Goal: Task Accomplishment & Management: Manage account settings

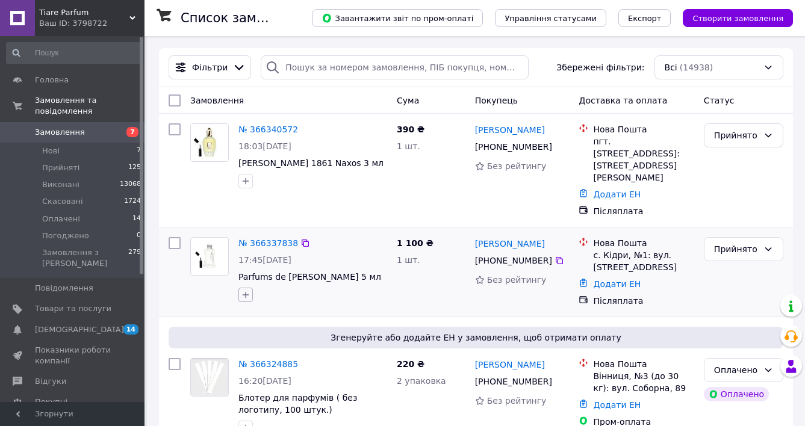
click at [244, 290] on icon "button" at bounding box center [246, 295] width 10 height 10
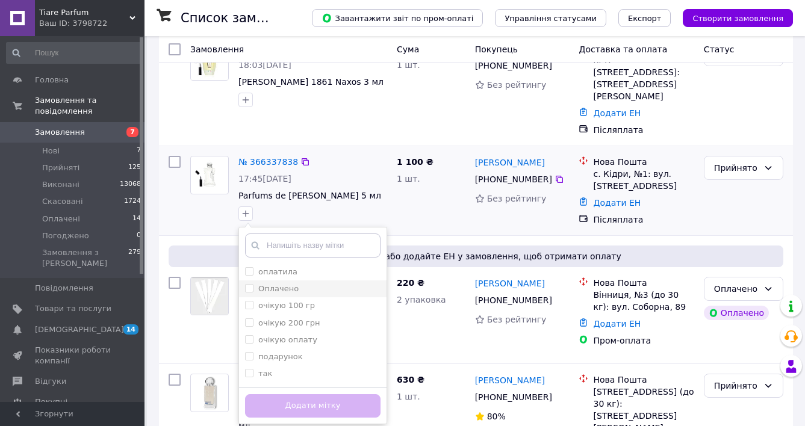
scroll to position [79, 0]
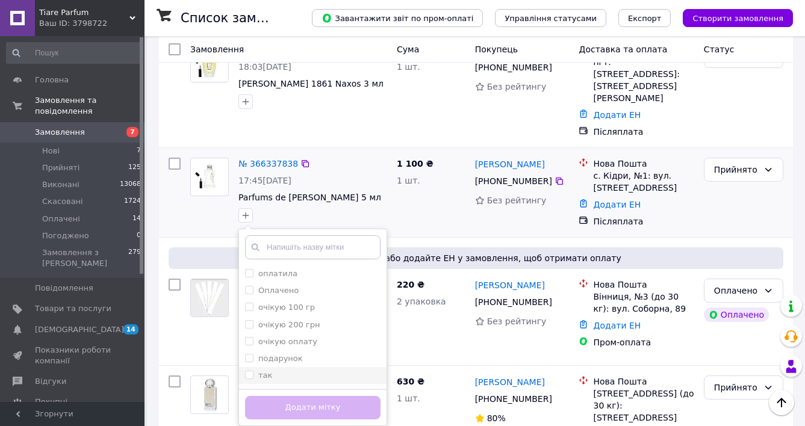
click at [248, 371] on input "так" at bounding box center [249, 375] width 8 height 8
checkbox input "true"
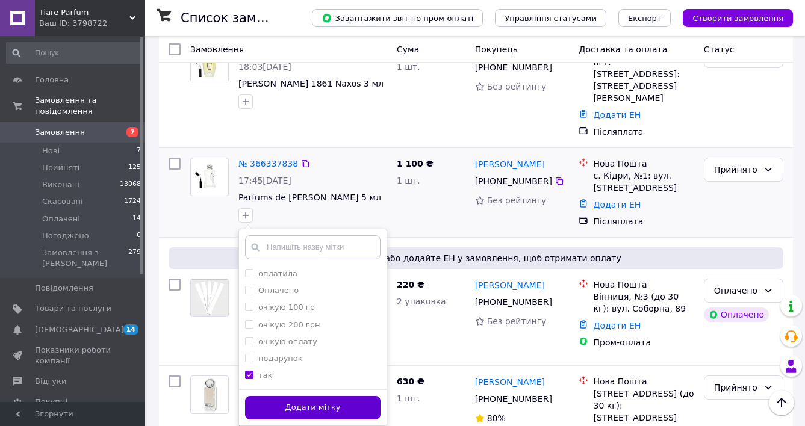
click at [263, 396] on button "Додати мітку" at bounding box center [312, 407] width 135 height 23
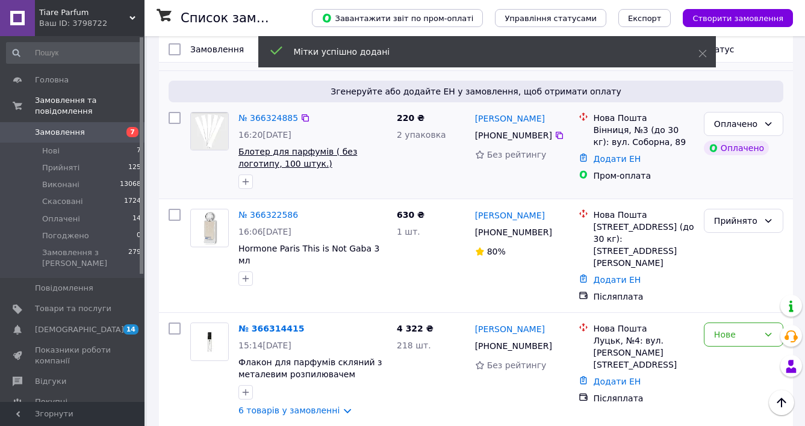
scroll to position [254, 0]
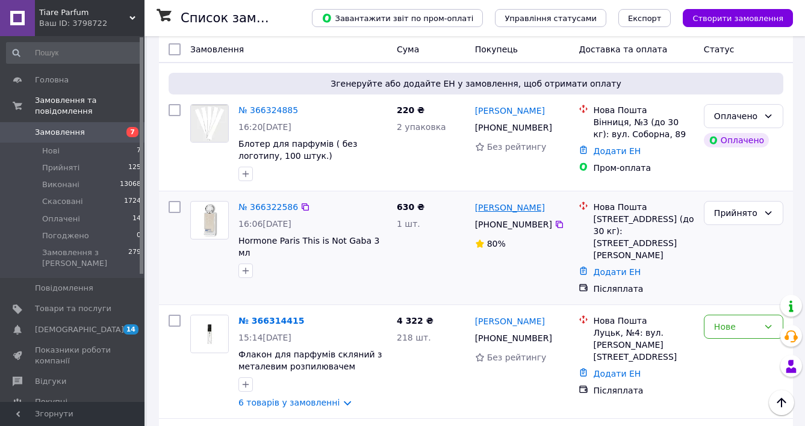
click at [525, 202] on link "[PERSON_NAME]" at bounding box center [510, 208] width 70 height 12
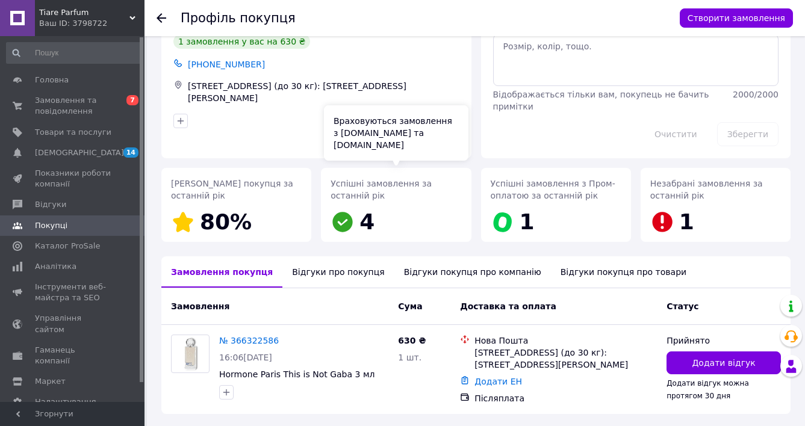
scroll to position [93, 0]
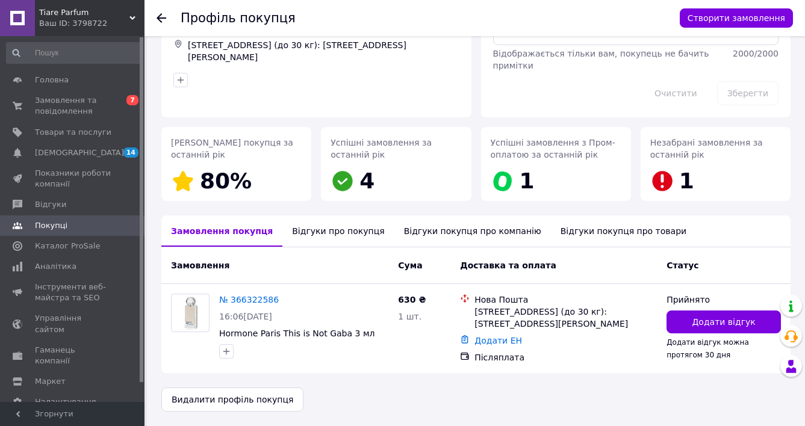
click at [333, 233] on div "Відгуки про покупця" at bounding box center [337, 230] width 111 height 31
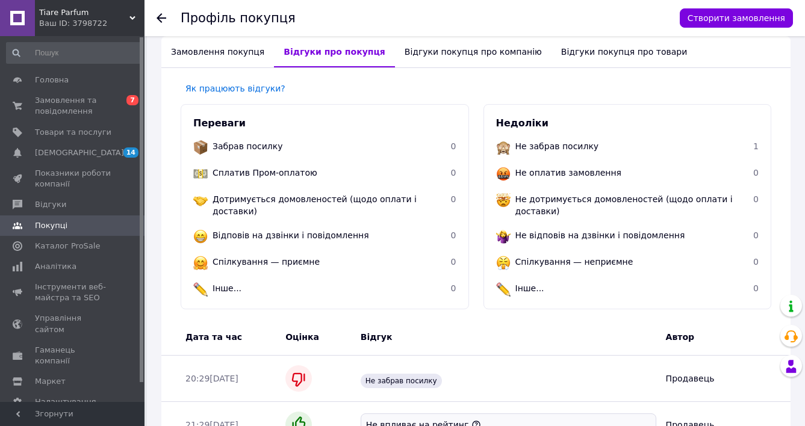
scroll to position [347, 0]
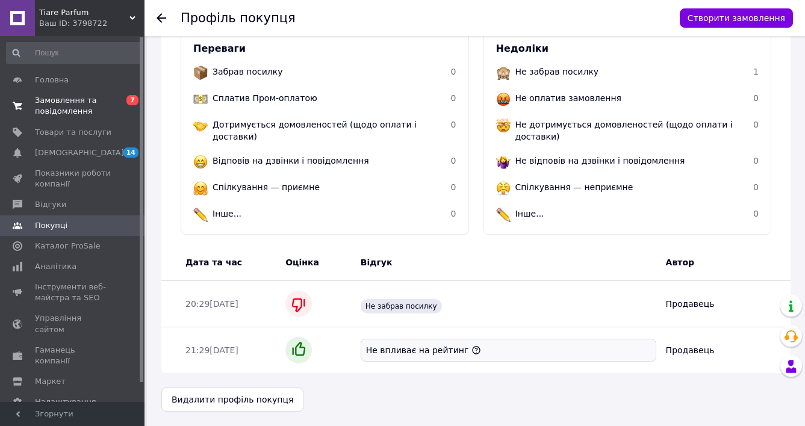
click at [51, 102] on span "Замовлення та повідомлення" at bounding box center [73, 106] width 76 height 22
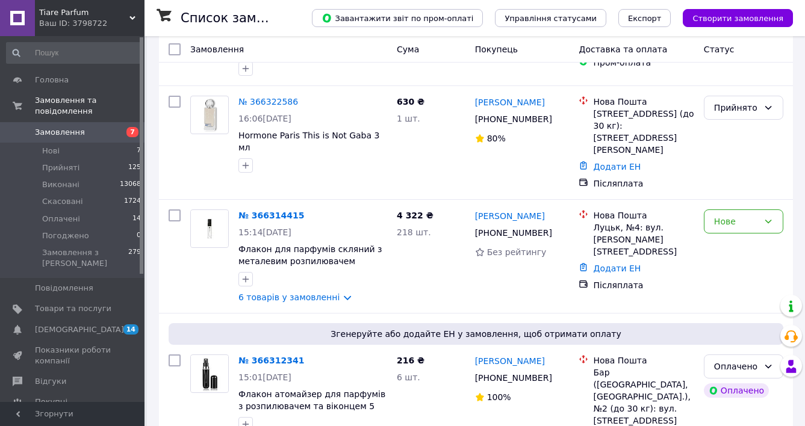
scroll to position [379, 0]
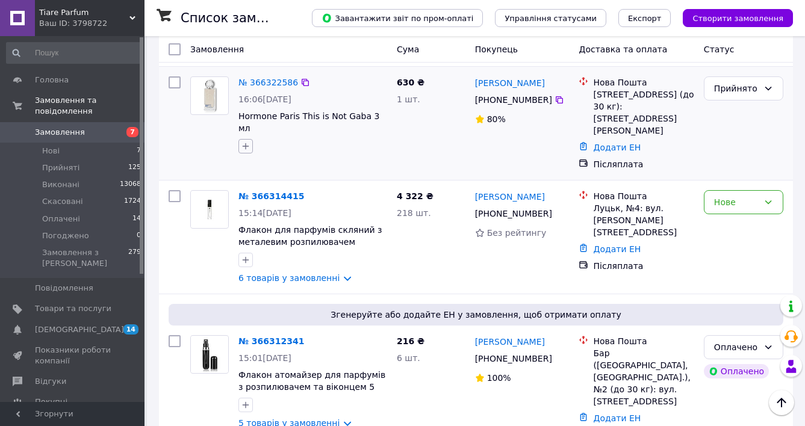
click at [243, 143] on icon "button" at bounding box center [246, 146] width 7 height 7
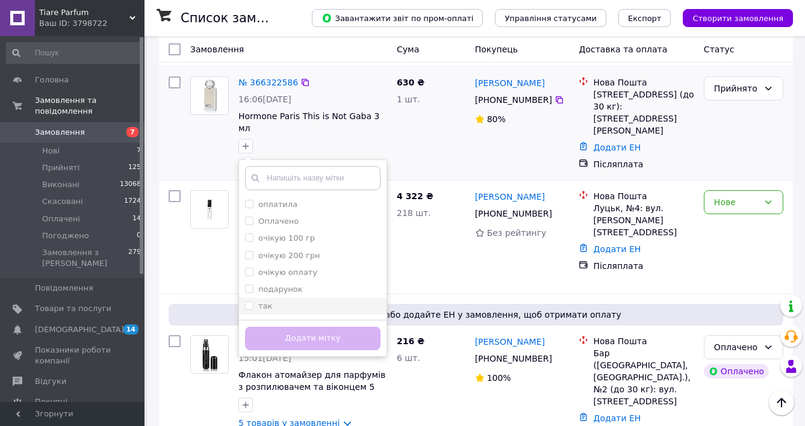
click at [249, 302] on input "так" at bounding box center [249, 306] width 8 height 8
checkbox input "true"
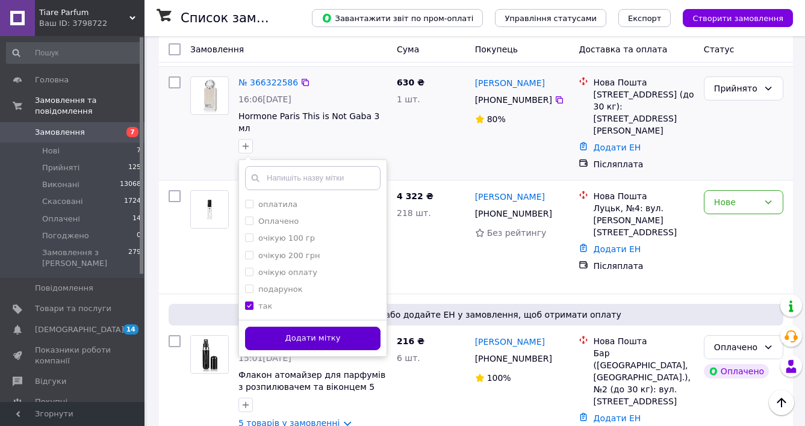
click at [276, 327] on button "Додати мітку" at bounding box center [312, 338] width 135 height 23
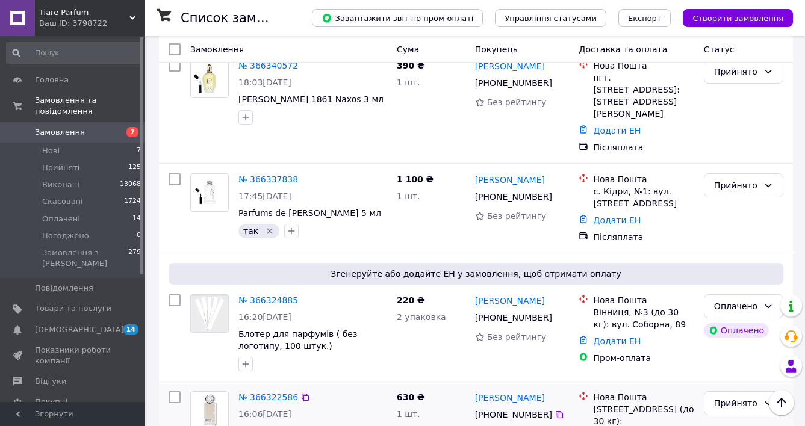
scroll to position [0, 0]
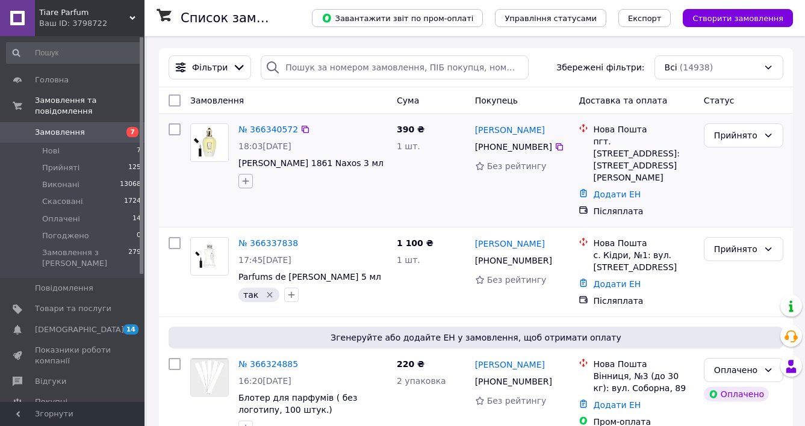
click at [243, 183] on icon "button" at bounding box center [246, 181] width 10 height 10
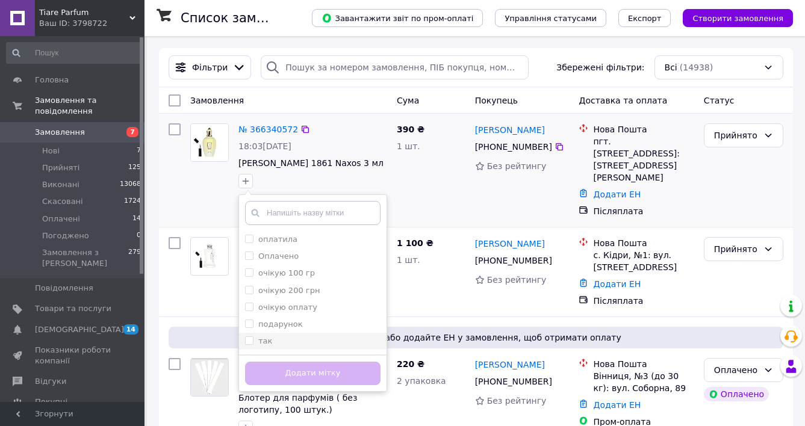
click at [249, 342] on input "так" at bounding box center [249, 340] width 8 height 8
checkbox input "true"
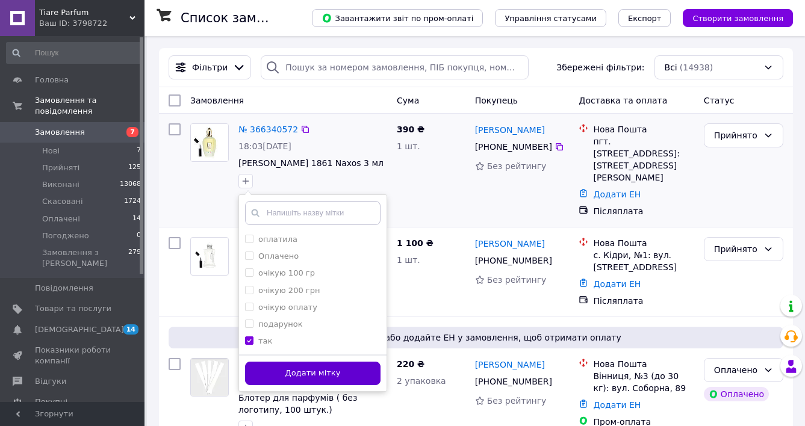
click at [273, 372] on button "Додати мітку" at bounding box center [312, 373] width 135 height 23
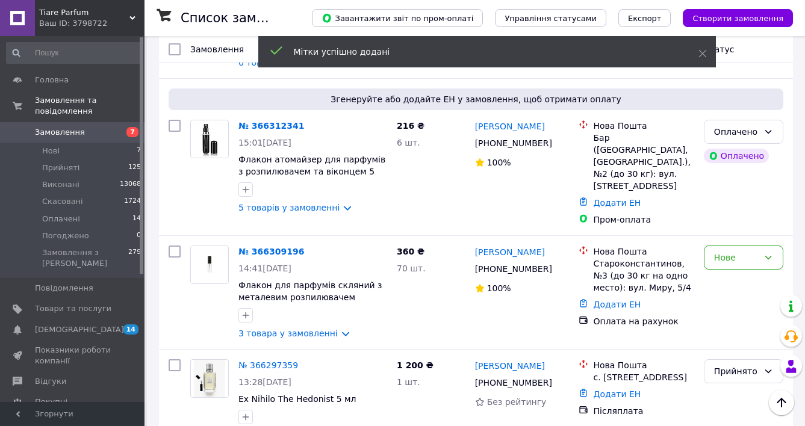
scroll to position [779, 0]
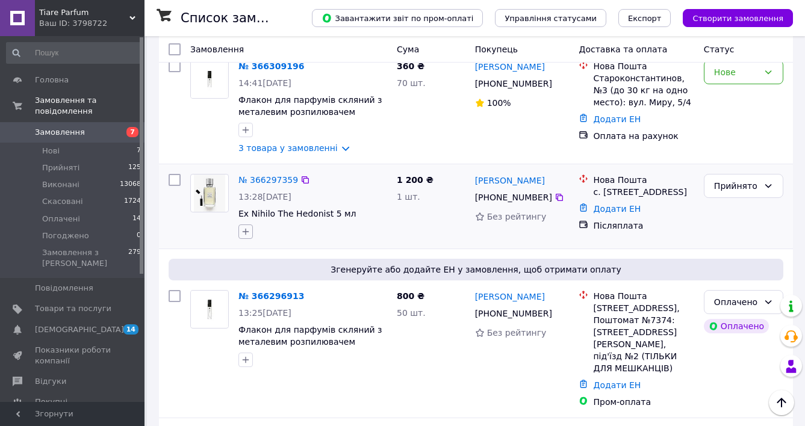
click at [241, 227] on icon "button" at bounding box center [246, 232] width 10 height 10
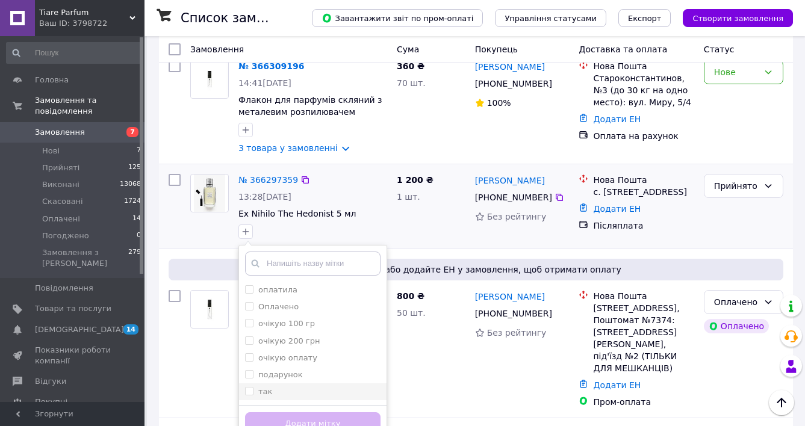
click at [247, 387] on input "так" at bounding box center [249, 391] width 8 height 8
checkbox input "true"
click at [271, 412] on button "Додати мітку" at bounding box center [312, 423] width 135 height 23
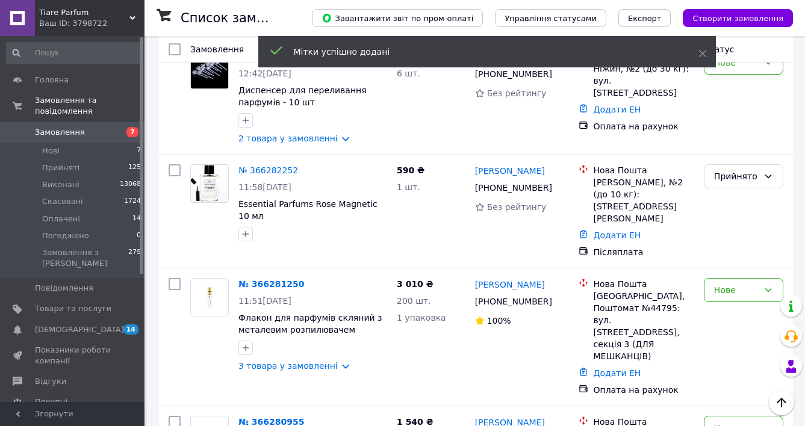
scroll to position [1160, 0]
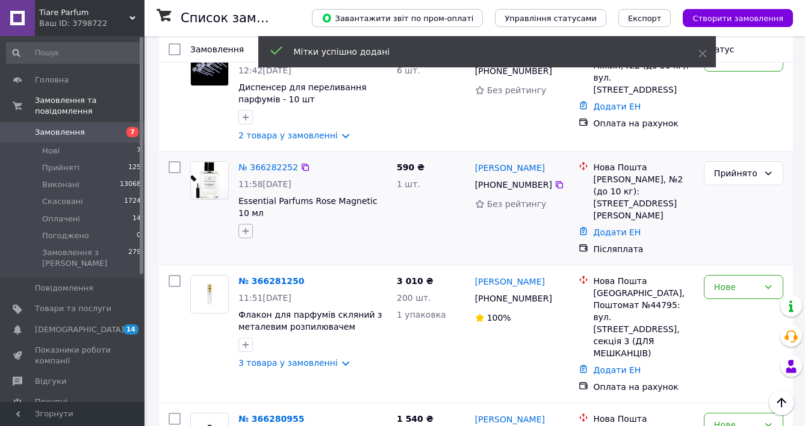
click at [244, 226] on icon "button" at bounding box center [246, 231] width 10 height 10
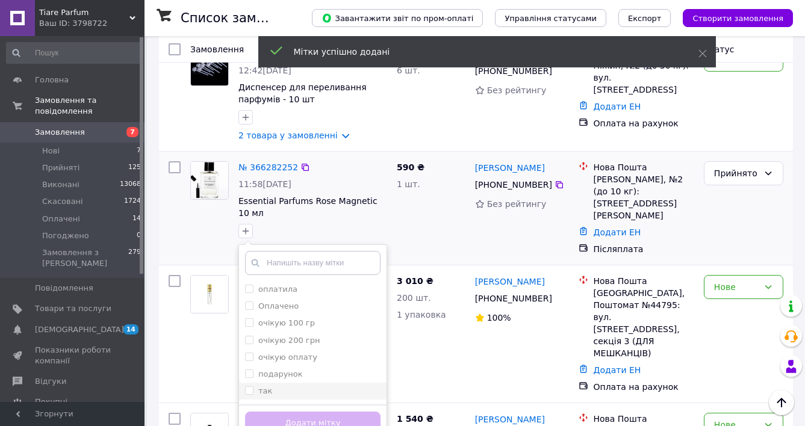
click at [247, 386] on input "так" at bounding box center [249, 390] width 8 height 8
checkbox input "true"
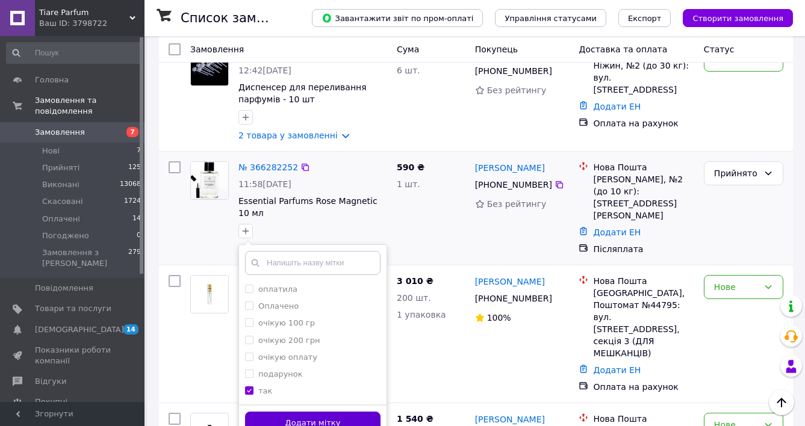
click at [261, 412] on button "Додати мітку" at bounding box center [312, 423] width 135 height 23
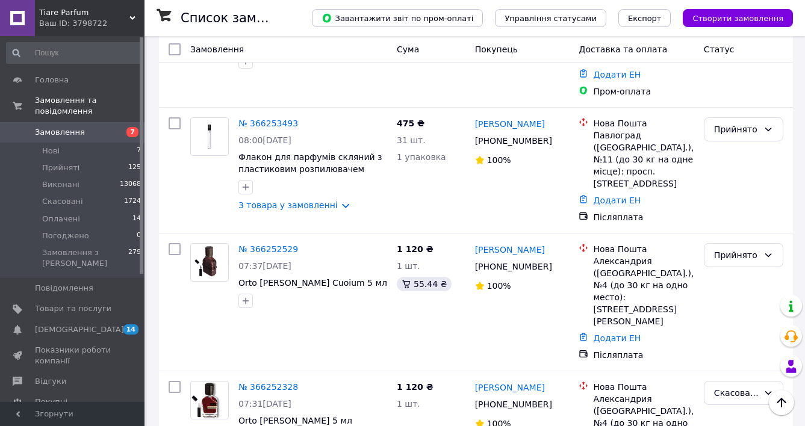
scroll to position [1859, 0]
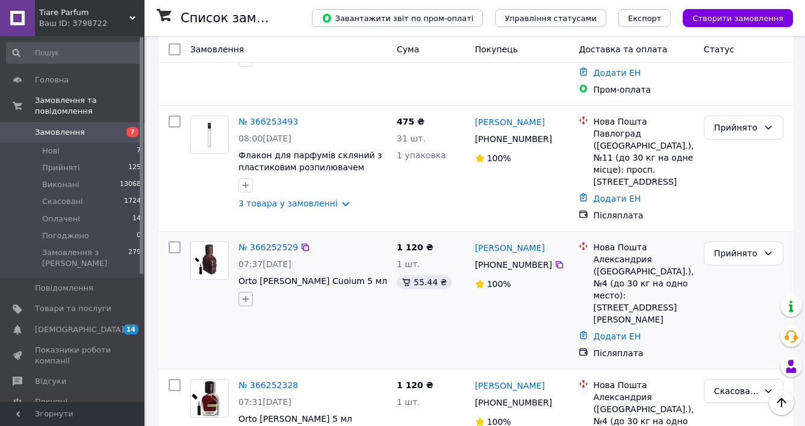
click at [246, 296] on icon "button" at bounding box center [246, 299] width 7 height 7
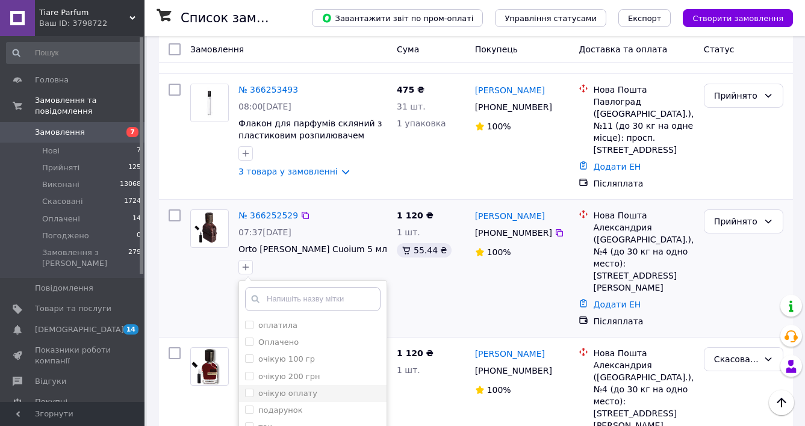
scroll to position [1906, 0]
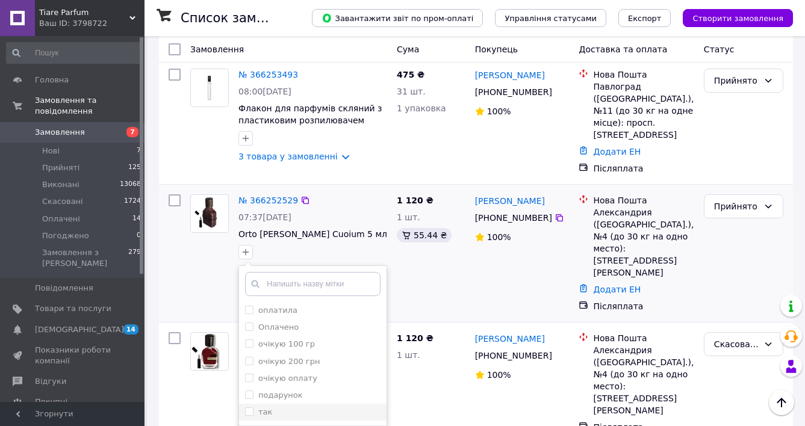
click at [248, 408] on input "так" at bounding box center [249, 412] width 8 height 8
checkbox input "true"
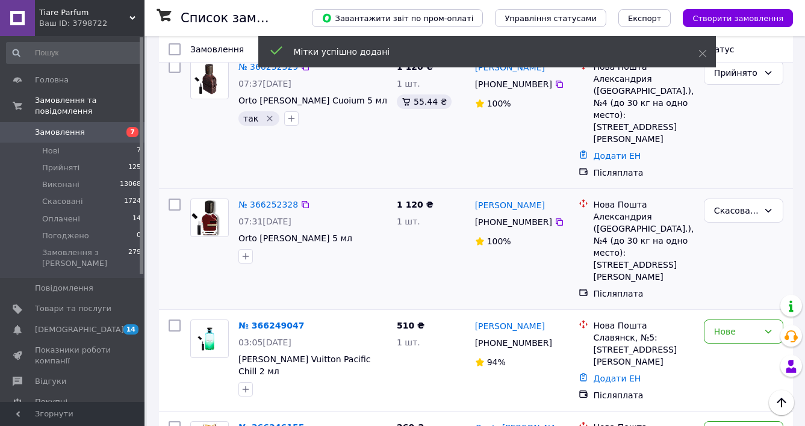
scroll to position [2113, 0]
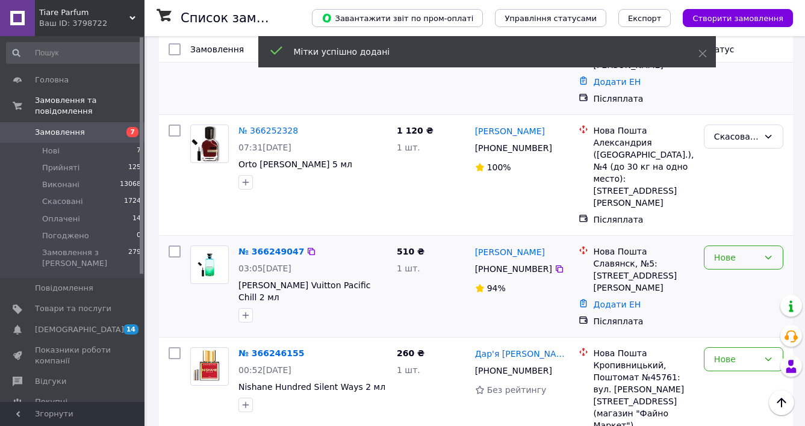
click at [742, 251] on div "Нове" at bounding box center [736, 257] width 45 height 13
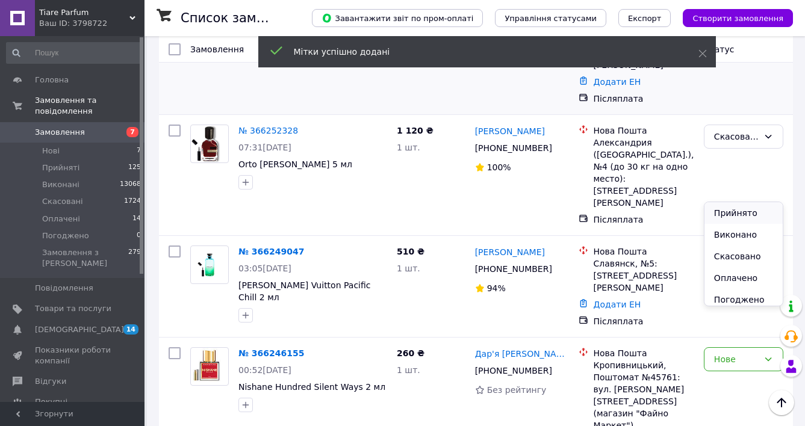
click at [742, 208] on li "Прийнято" at bounding box center [743, 213] width 78 height 22
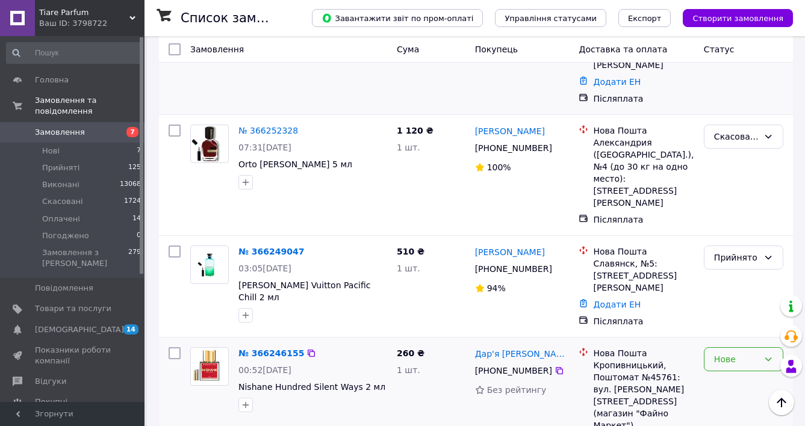
click at [723, 347] on div "Нове" at bounding box center [743, 359] width 79 height 24
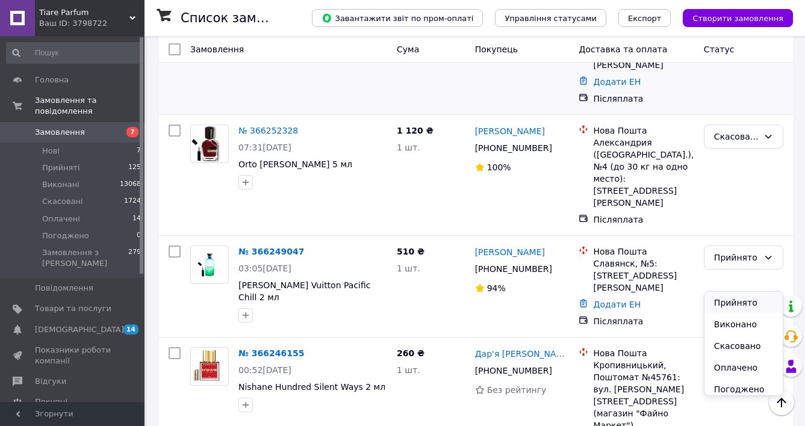
click at [723, 297] on li "Прийнято" at bounding box center [743, 303] width 78 height 22
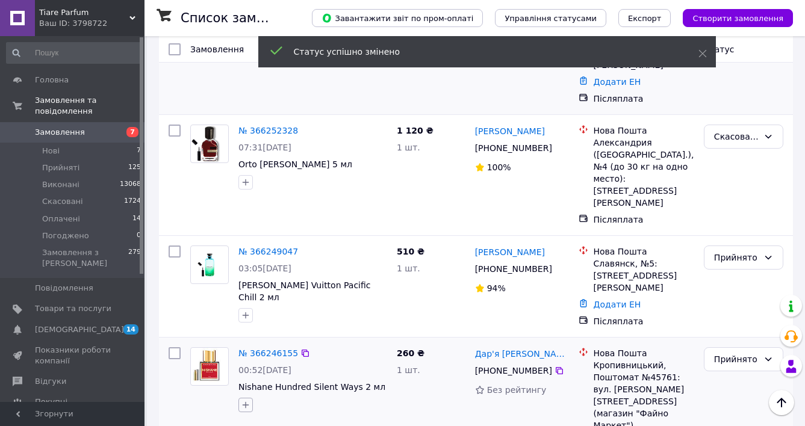
click at [245, 402] on icon "button" at bounding box center [246, 405] width 7 height 7
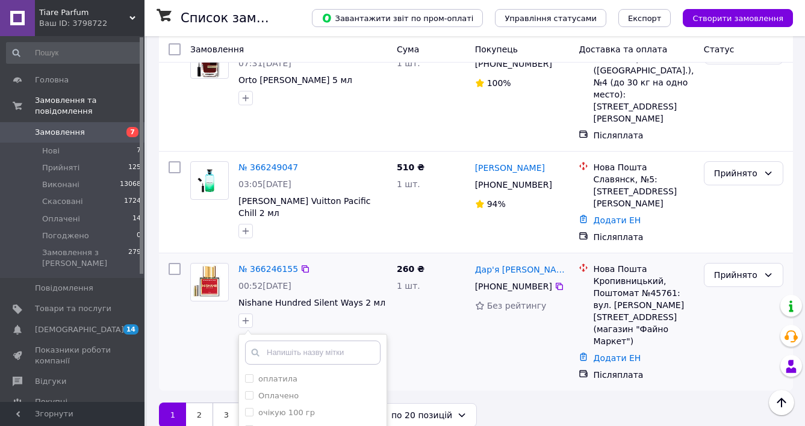
scroll to position [2202, 0]
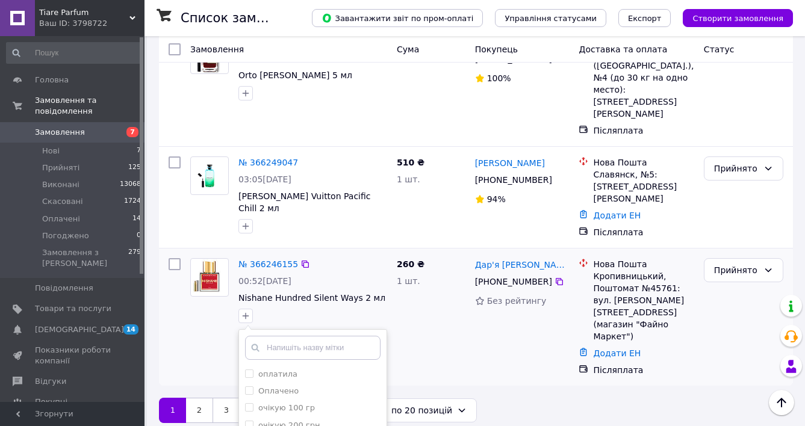
checkbox input "true"
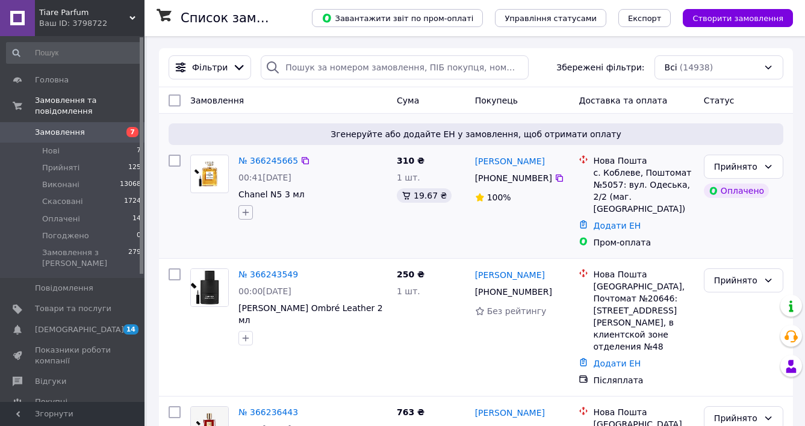
click at [244, 210] on icon "button" at bounding box center [246, 213] width 10 height 10
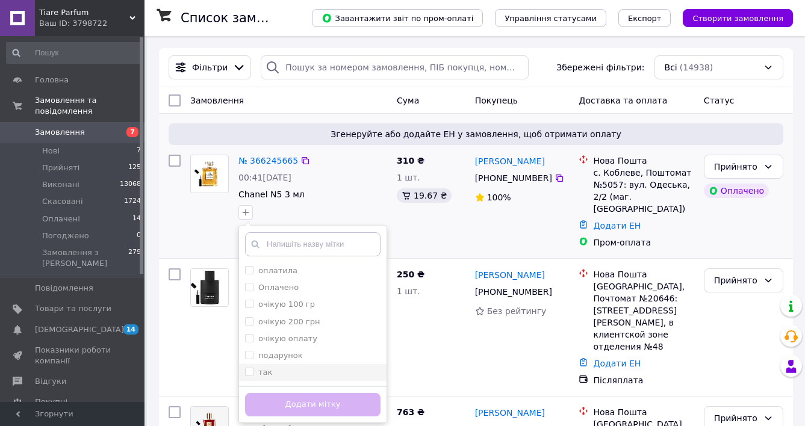
click at [252, 374] on input "так" at bounding box center [249, 372] width 8 height 8
checkbox input "true"
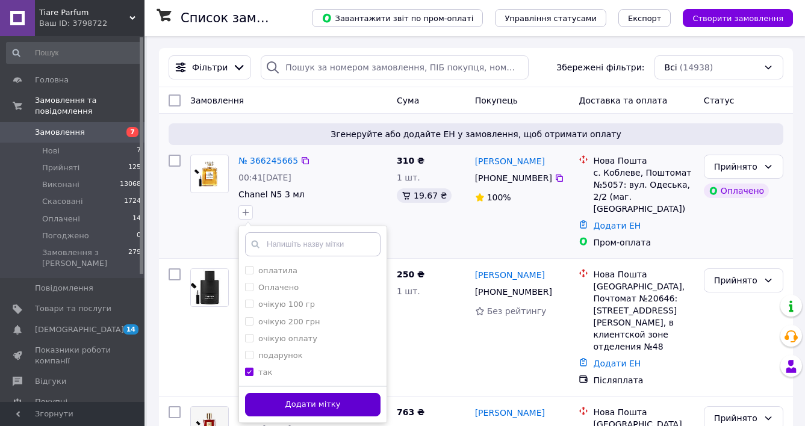
click at [271, 401] on button "Додати мітку" at bounding box center [312, 404] width 135 height 23
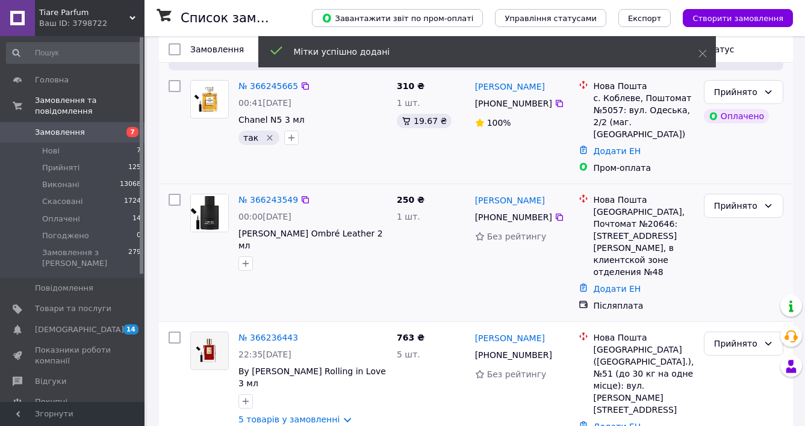
scroll to position [76, 0]
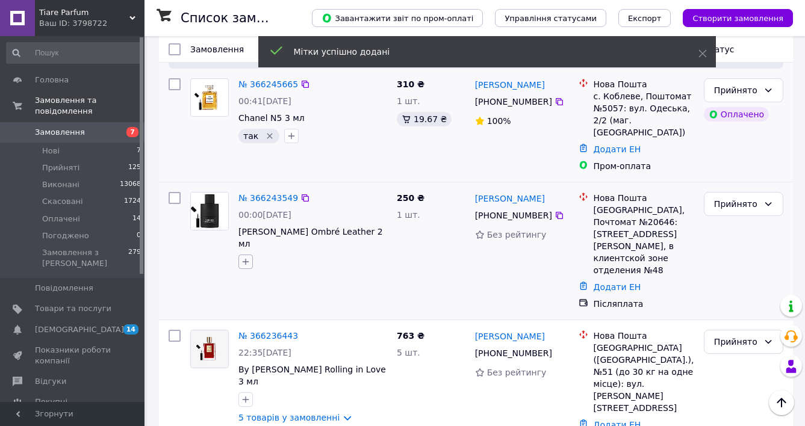
click at [246, 257] on icon "button" at bounding box center [246, 262] width 10 height 10
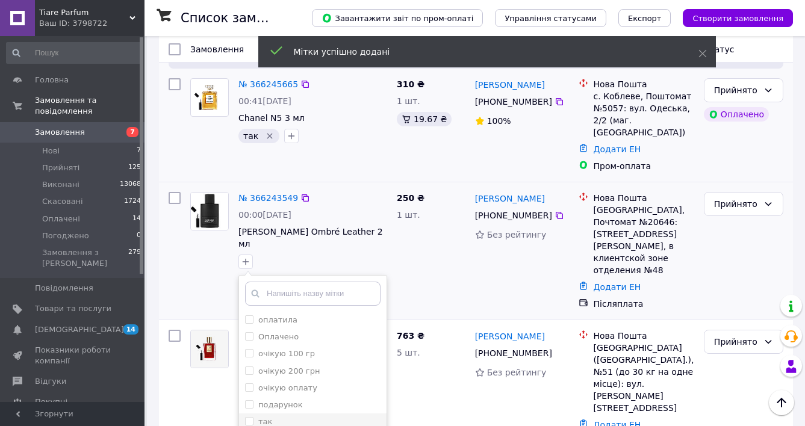
click at [248, 417] on input "так" at bounding box center [249, 421] width 8 height 8
checkbox input "true"
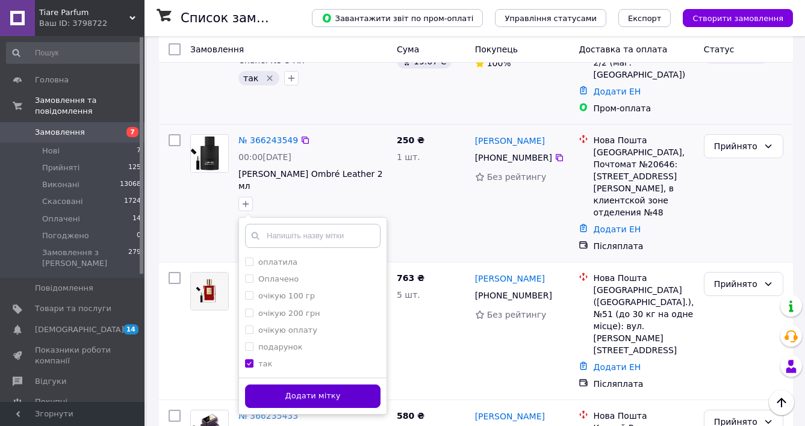
click at [298, 385] on button "Додати мітку" at bounding box center [312, 396] width 135 height 23
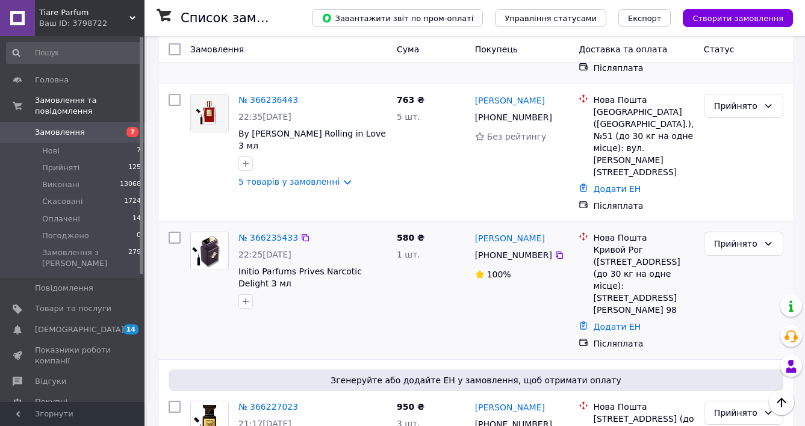
scroll to position [311, 0]
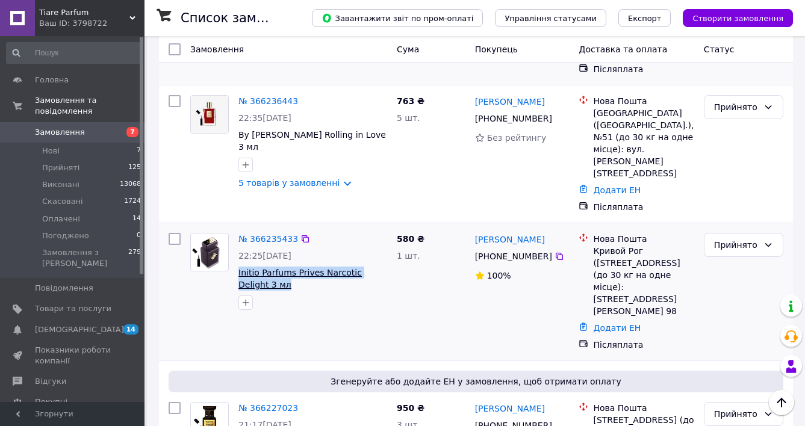
drag, startPoint x: 237, startPoint y: 225, endPoint x: 255, endPoint y: 238, distance: 22.5
click at [255, 238] on div "№ 366235433 22:25, 11.10.2025 Initio Parfums Prives Narcotic Delight 3 мл" at bounding box center [313, 271] width 158 height 87
copy span "Initio Parfums Prives Narcotic Delight 3 мл"
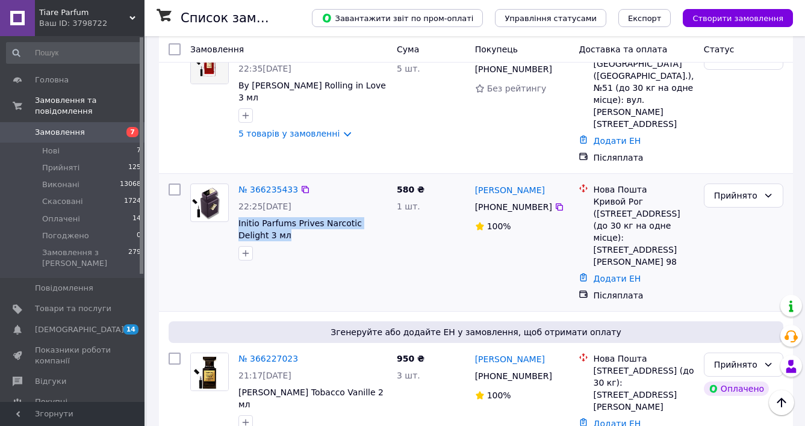
scroll to position [380, 0]
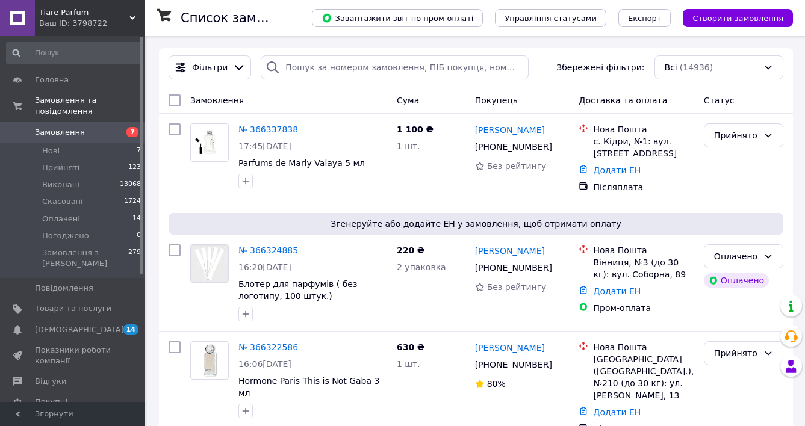
click at [79, 130] on span "Замовлення" at bounding box center [60, 132] width 50 height 11
